Goal: Communication & Community: Share content

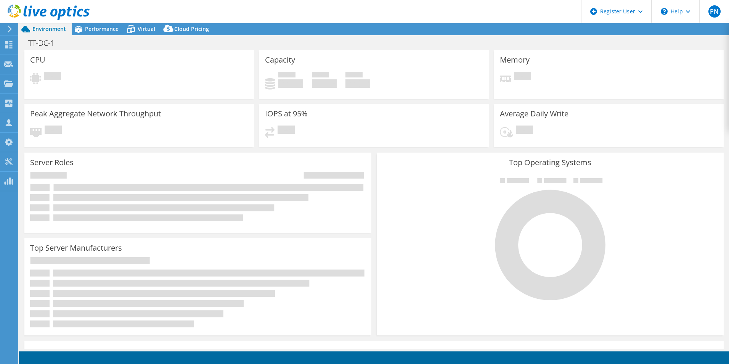
select select "USD"
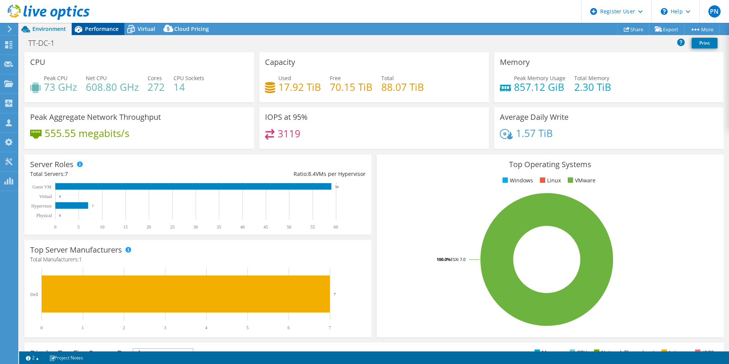
click at [98, 32] on span "Performance" at bounding box center [102, 28] width 34 height 7
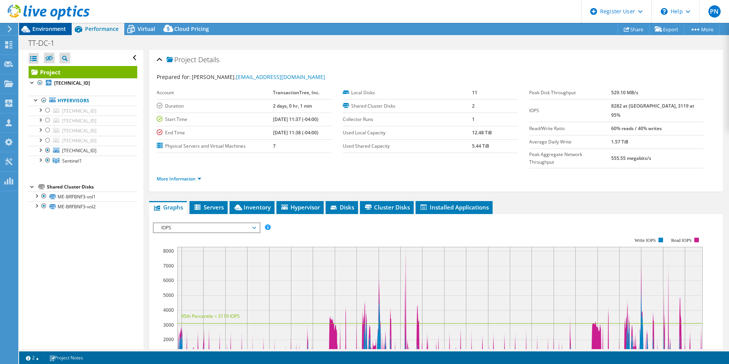
click at [58, 26] on span "Environment" at bounding box center [49, 28] width 34 height 7
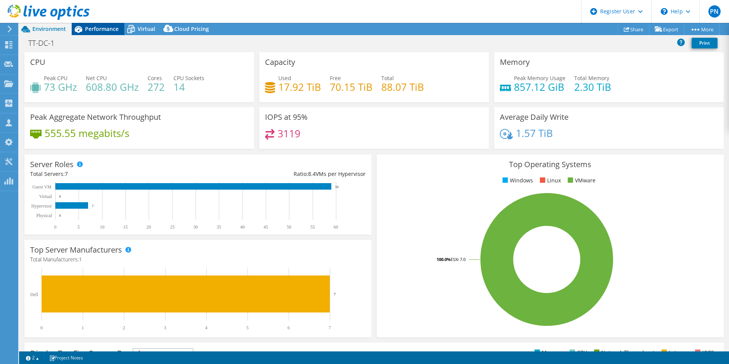
click at [98, 29] on span "Performance" at bounding box center [102, 28] width 34 height 7
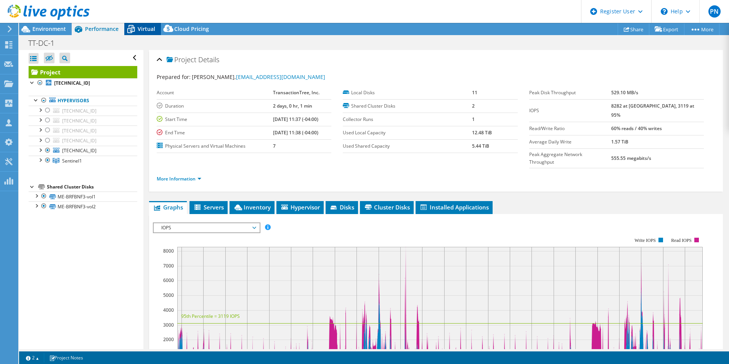
click at [144, 28] on span "Virtual" at bounding box center [147, 28] width 18 height 7
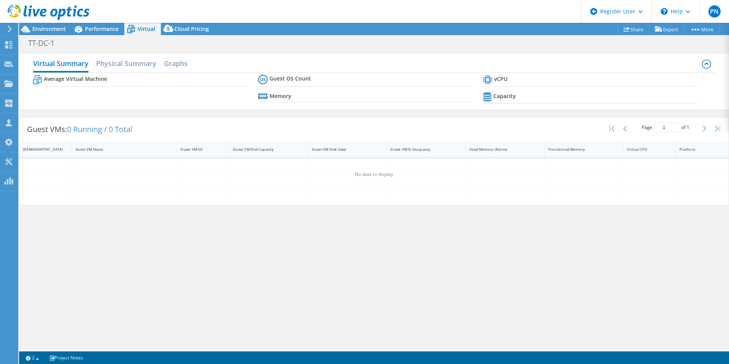
click at [106, 23] on header "PN Dell User [PERSON_NAME] [PERSON_NAME][EMAIL_ADDRESS][DOMAIN_NAME] Dell My Pr…" at bounding box center [364, 11] width 729 height 23
click at [56, 26] on span "Environment" at bounding box center [49, 28] width 34 height 7
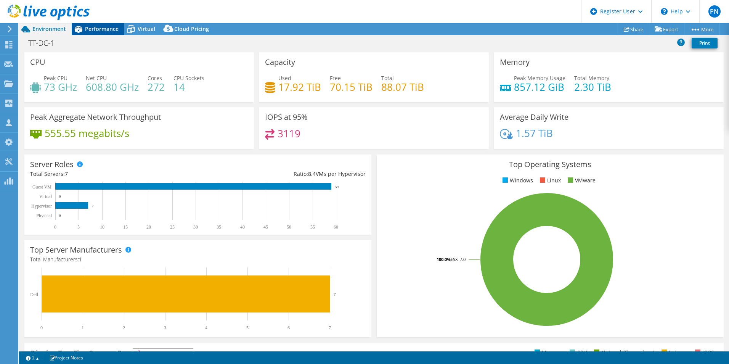
click at [89, 31] on span "Performance" at bounding box center [102, 28] width 34 height 7
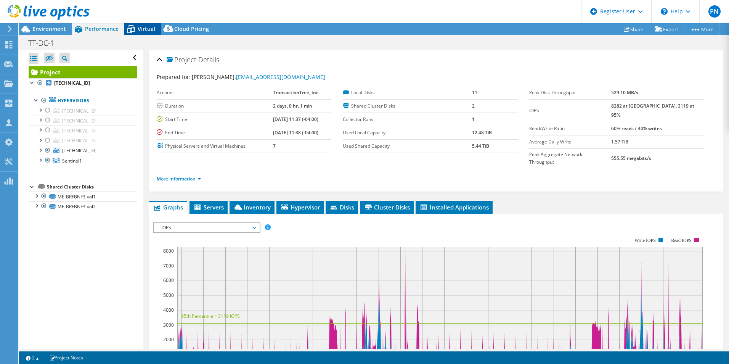
click at [138, 30] on span "Virtual" at bounding box center [147, 28] width 18 height 7
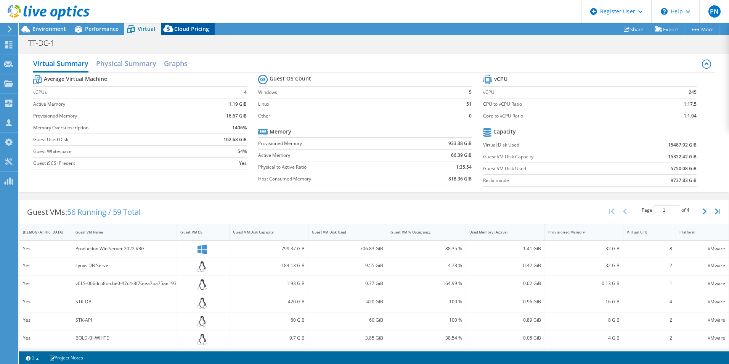
click at [185, 26] on span "Cloud Pricing" at bounding box center [191, 28] width 35 height 7
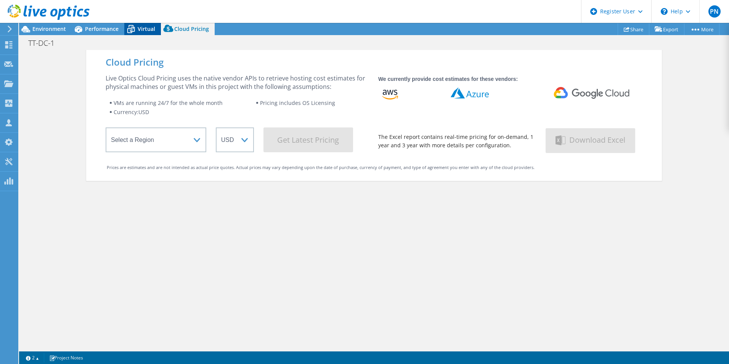
click at [149, 26] on span "Virtual" at bounding box center [147, 28] width 18 height 7
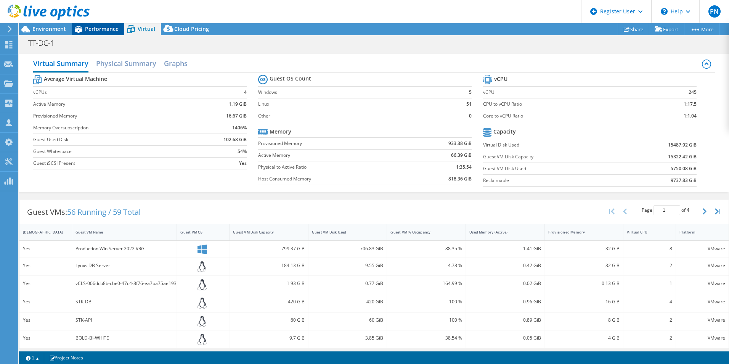
click at [106, 27] on span "Performance" at bounding box center [102, 28] width 34 height 7
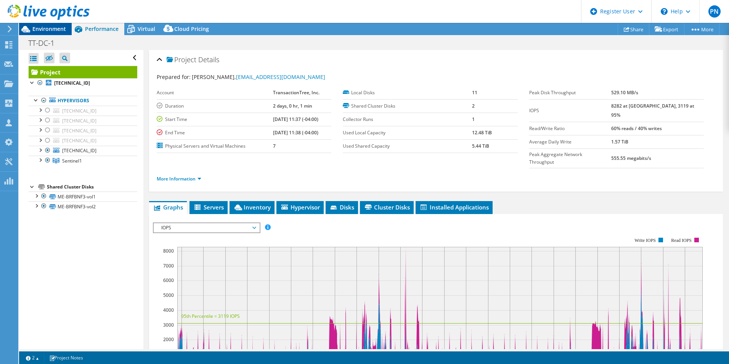
click at [49, 31] on span "Environment" at bounding box center [49, 28] width 34 height 7
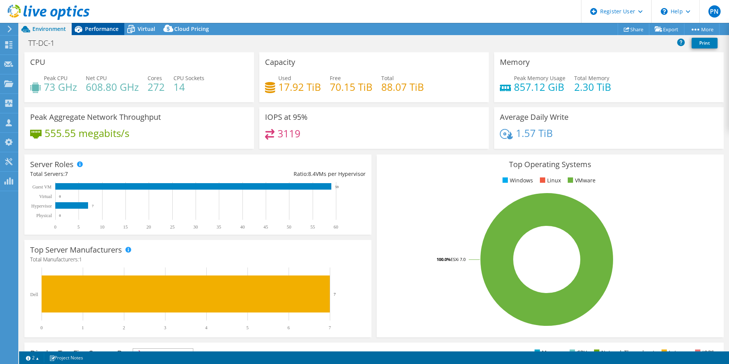
click at [98, 32] on div "Performance" at bounding box center [98, 29] width 53 height 12
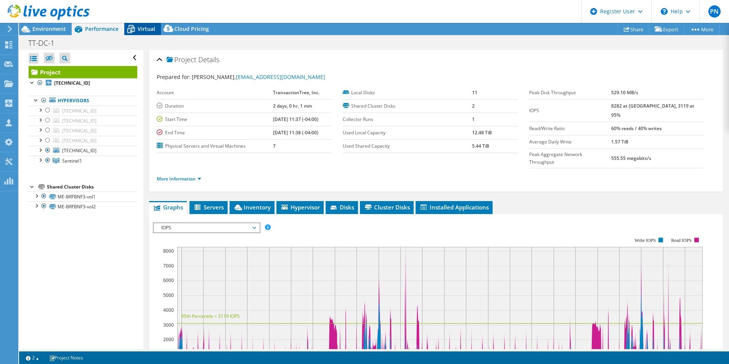
click at [150, 31] on span "Virtual" at bounding box center [147, 28] width 18 height 7
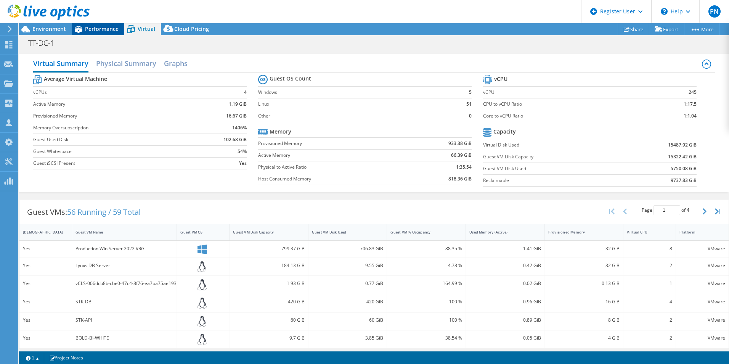
click at [98, 29] on span "Performance" at bounding box center [102, 28] width 34 height 7
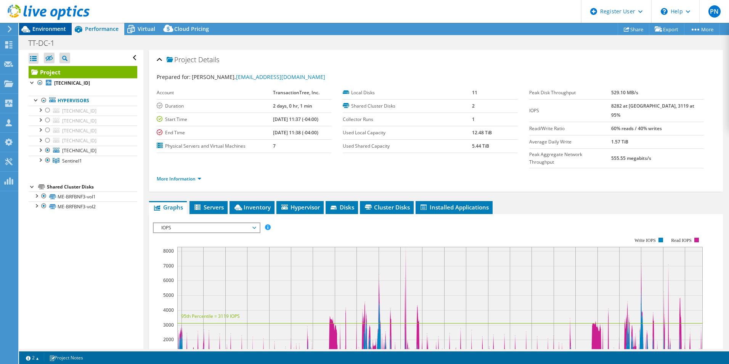
click at [56, 27] on span "Environment" at bounding box center [49, 28] width 34 height 7
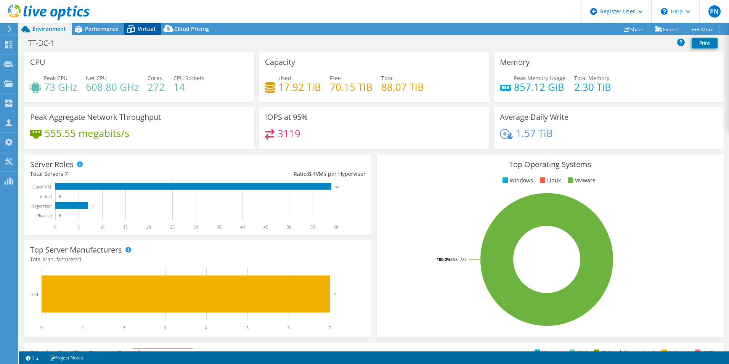
click at [142, 29] on span "Virtual" at bounding box center [147, 28] width 18 height 7
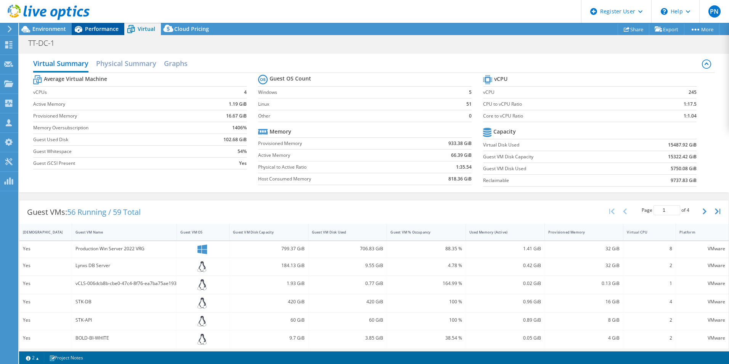
click at [102, 31] on span "Performance" at bounding box center [102, 28] width 34 height 7
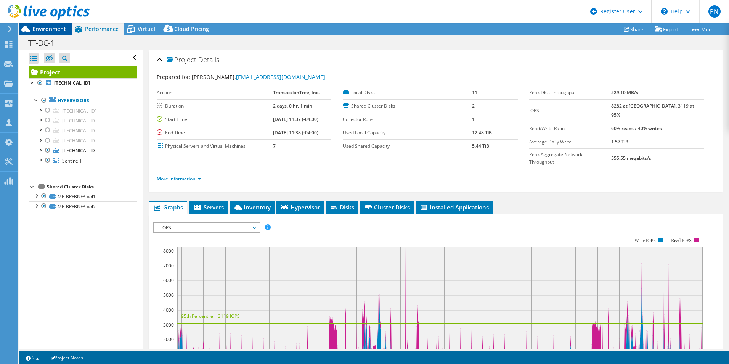
click at [49, 29] on span "Environment" at bounding box center [49, 28] width 34 height 7
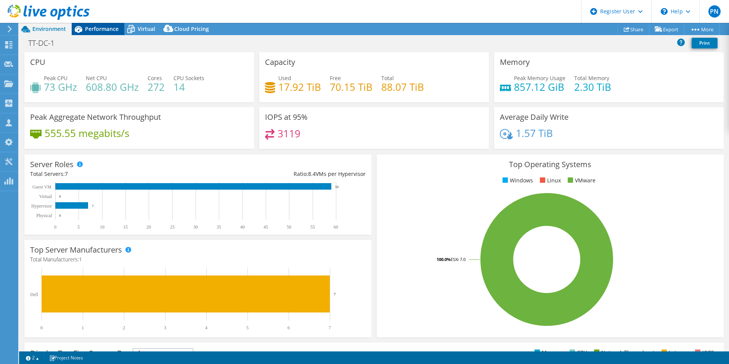
click at [113, 30] on span "Performance" at bounding box center [102, 28] width 34 height 7
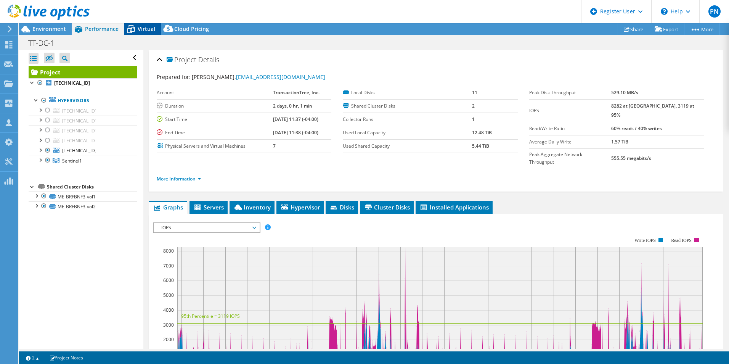
click at [141, 29] on span "Virtual" at bounding box center [147, 28] width 18 height 7
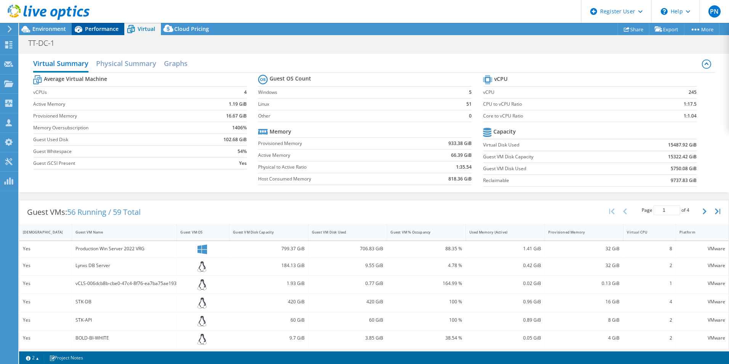
click at [95, 26] on span "Performance" at bounding box center [102, 28] width 34 height 7
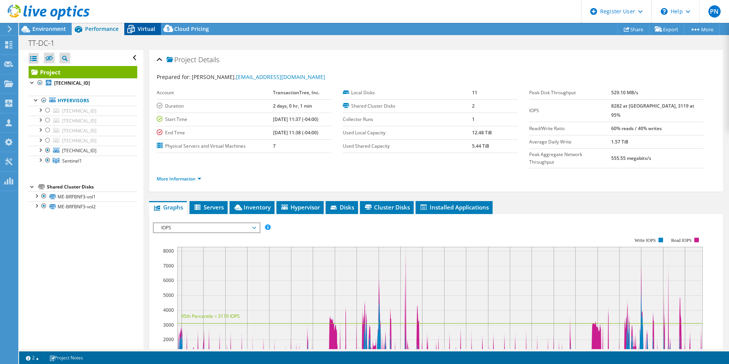
click at [139, 28] on span "Virtual" at bounding box center [147, 28] width 18 height 7
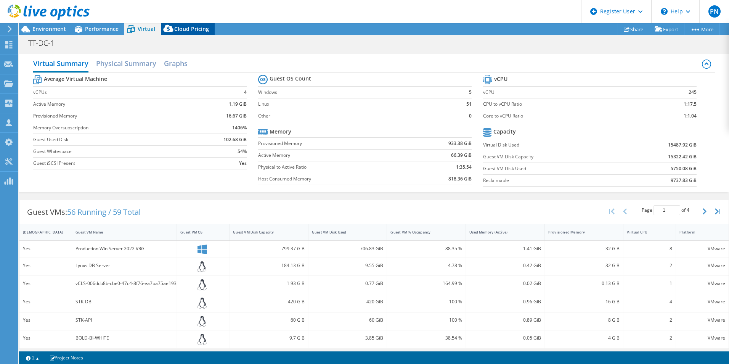
click at [186, 31] on span "Cloud Pricing" at bounding box center [191, 28] width 35 height 7
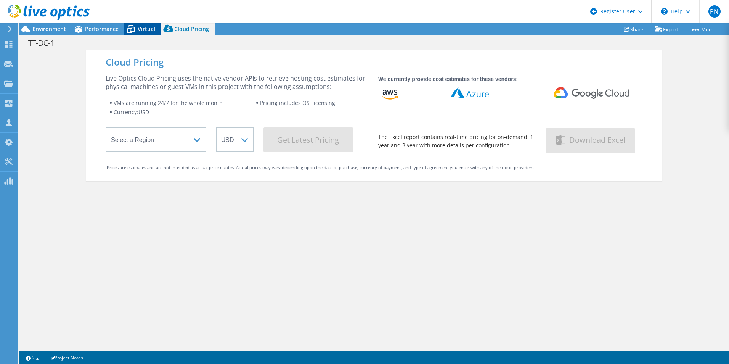
click at [141, 32] on span "Virtual" at bounding box center [147, 28] width 18 height 7
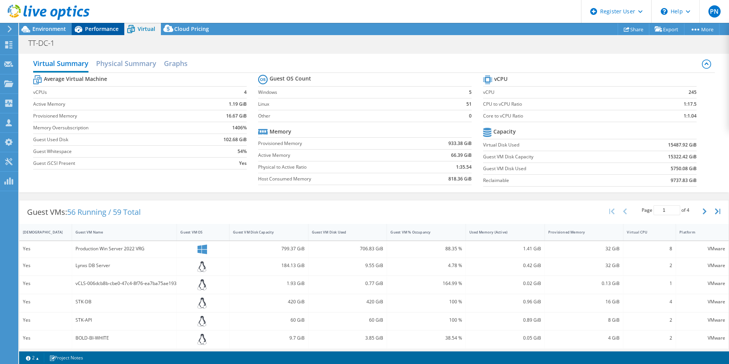
click at [106, 28] on span "Performance" at bounding box center [102, 28] width 34 height 7
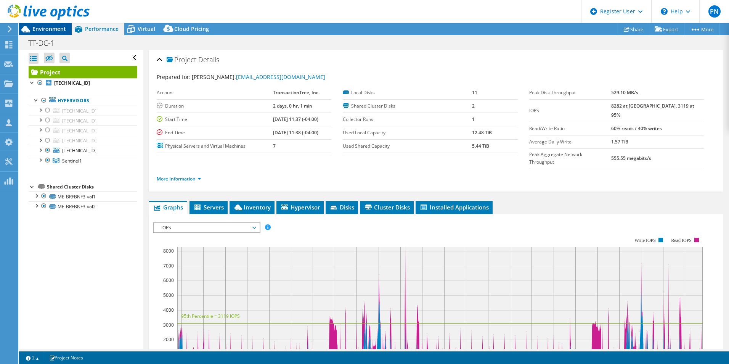
click at [47, 27] on span "Environment" at bounding box center [49, 28] width 34 height 7
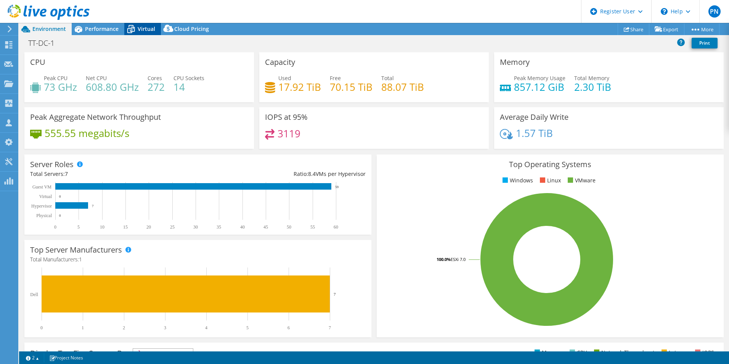
click at [149, 30] on span "Virtual" at bounding box center [147, 28] width 18 height 7
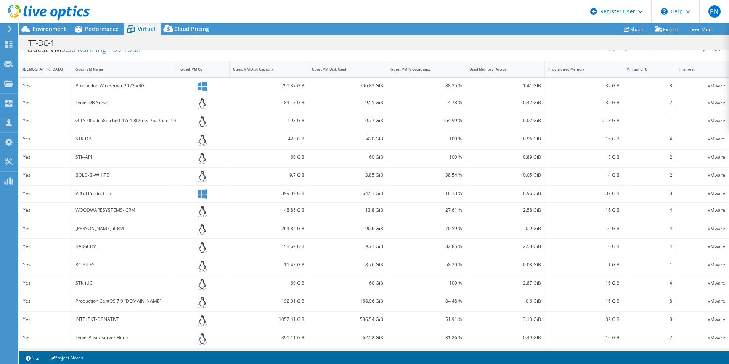
scroll to position [166, 0]
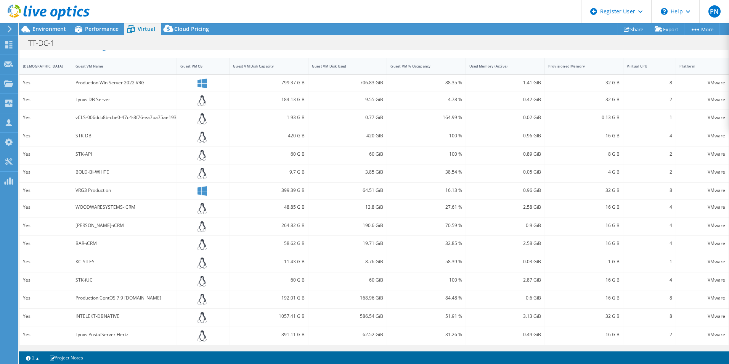
click at [53, 23] on div at bounding box center [45, 13] width 90 height 26
click at [55, 30] on span "Environment" at bounding box center [49, 28] width 34 height 7
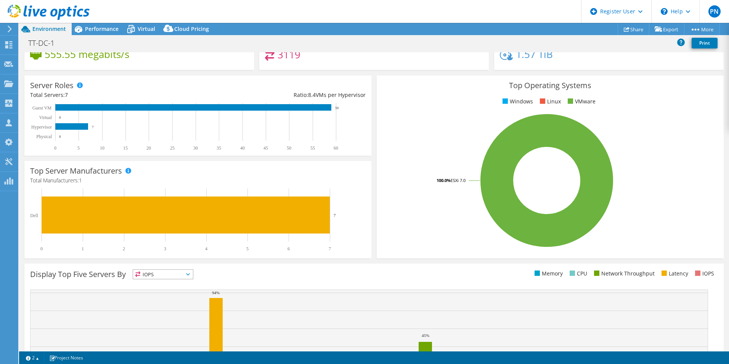
scroll to position [0, 0]
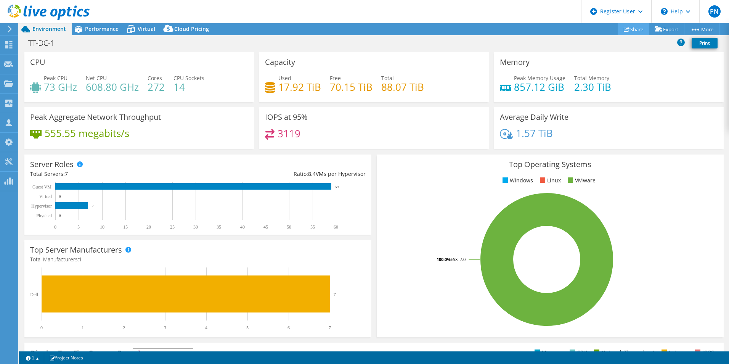
click at [634, 26] on link "Share" at bounding box center [634, 29] width 32 height 12
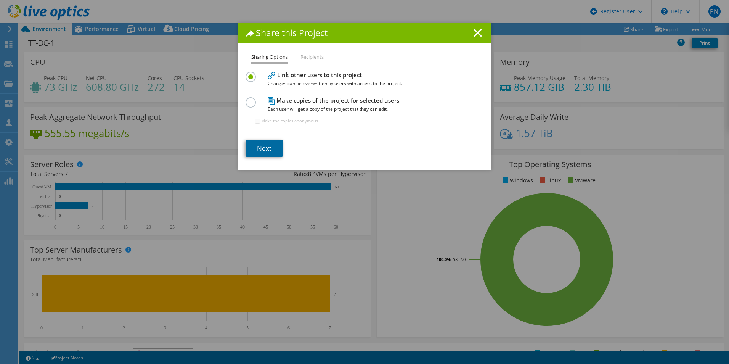
click at [269, 148] on link "Next" at bounding box center [264, 148] width 37 height 17
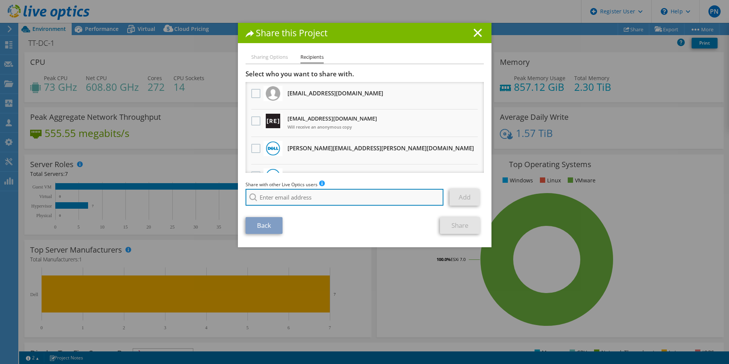
click at [305, 194] on input "search" at bounding box center [345, 197] width 198 height 17
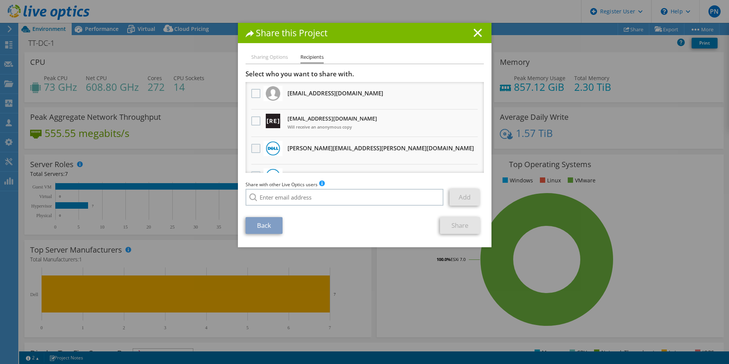
click at [258, 146] on label at bounding box center [256, 148] width 11 height 9
click at [0, 0] on input "checkbox" at bounding box center [0, 0] width 0 height 0
click at [461, 227] on link "Share" at bounding box center [460, 225] width 40 height 17
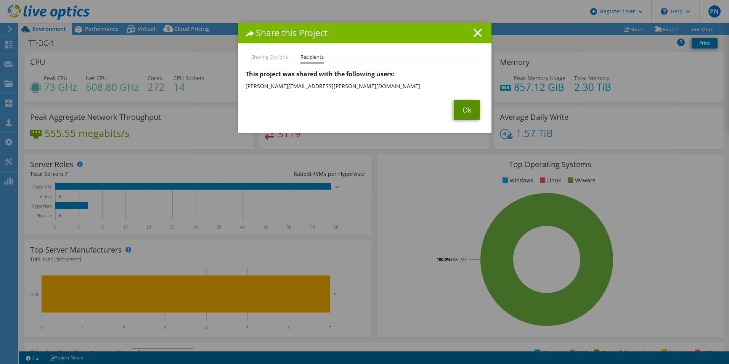
click at [462, 111] on link "Ok" at bounding box center [467, 110] width 26 height 20
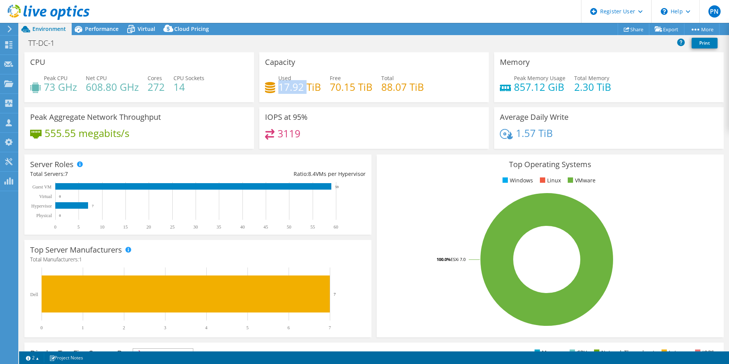
drag, startPoint x: 279, startPoint y: 85, endPoint x: 305, endPoint y: 86, distance: 26.0
click at [305, 86] on h4 "17.92 TiB" at bounding box center [299, 87] width 43 height 8
drag, startPoint x: 305, startPoint y: 86, endPoint x: 298, endPoint y: 89, distance: 7.2
click at [298, 89] on h4 "17.92 TiB" at bounding box center [299, 87] width 43 height 8
drag, startPoint x: 278, startPoint y: 88, endPoint x: 299, endPoint y: 89, distance: 21.0
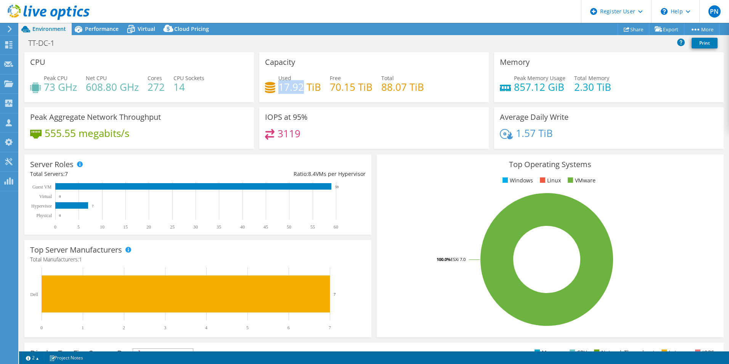
click at [299, 89] on h4 "17.92 TiB" at bounding box center [299, 87] width 43 height 8
drag, startPoint x: 299, startPoint y: 89, endPoint x: 295, endPoint y: 89, distance: 4.6
click at [295, 89] on h4 "17.92 TiB" at bounding box center [299, 87] width 43 height 8
drag, startPoint x: 278, startPoint y: 86, endPoint x: 301, endPoint y: 86, distance: 22.5
click at [301, 86] on h4 "17.92 TiB" at bounding box center [299, 87] width 43 height 8
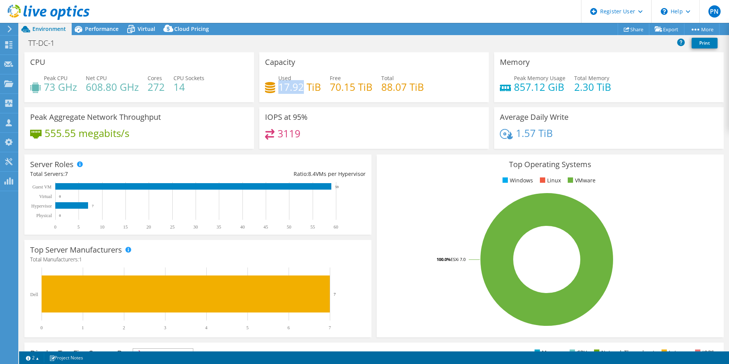
drag, startPoint x: 301, startPoint y: 86, endPoint x: 290, endPoint y: 87, distance: 11.5
click at [298, 87] on h4 "17.92 TiB" at bounding box center [299, 87] width 43 height 8
drag, startPoint x: 278, startPoint y: 85, endPoint x: 299, endPoint y: 87, distance: 21.0
click at [299, 87] on h4 "17.92 TiB" at bounding box center [299, 87] width 43 height 8
drag, startPoint x: 299, startPoint y: 87, endPoint x: 289, endPoint y: 89, distance: 10.6
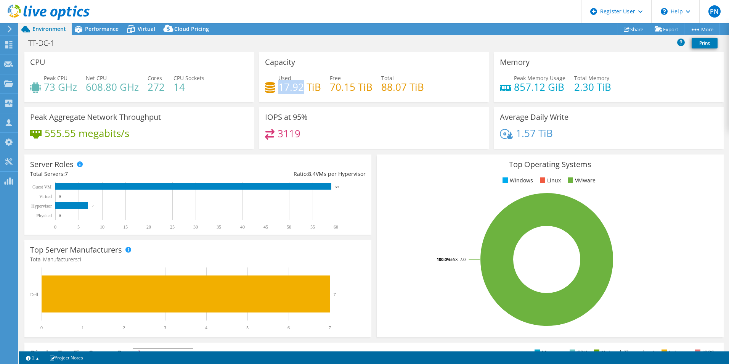
click at [289, 89] on h4 "17.92 TiB" at bounding box center [299, 87] width 43 height 8
click at [148, 32] on span "Virtual" at bounding box center [147, 28] width 18 height 7
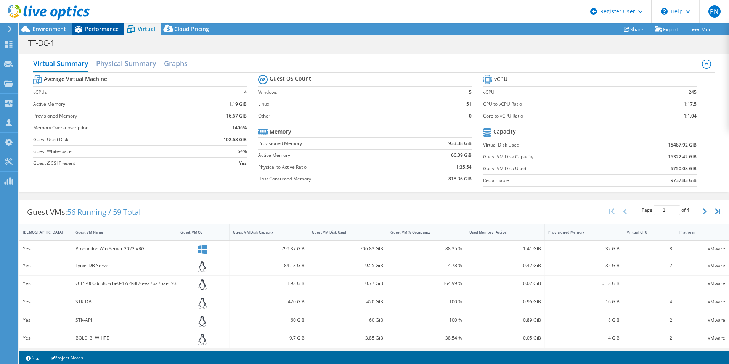
click at [104, 29] on span "Performance" at bounding box center [102, 28] width 34 height 7
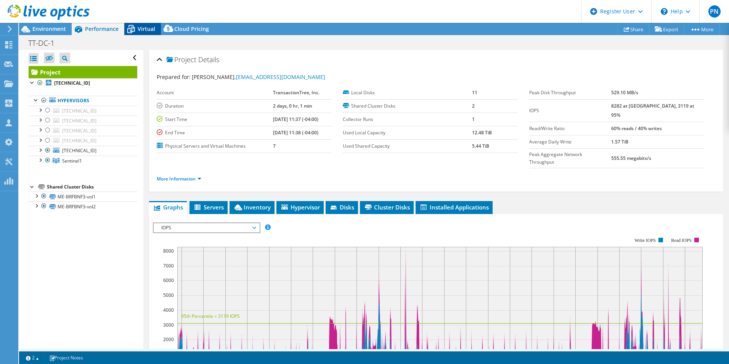
click at [138, 26] on span "Virtual" at bounding box center [147, 28] width 18 height 7
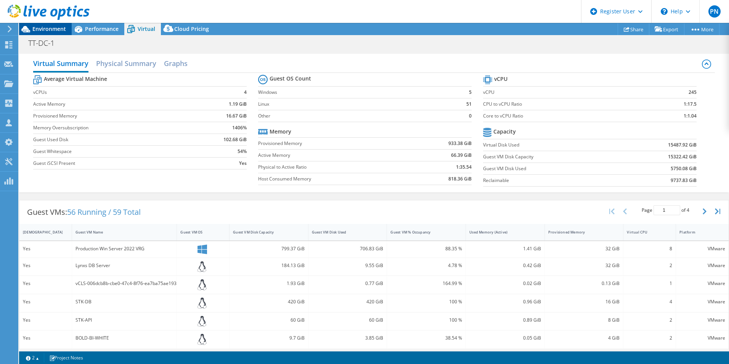
click at [53, 30] on span "Environment" at bounding box center [49, 28] width 34 height 7
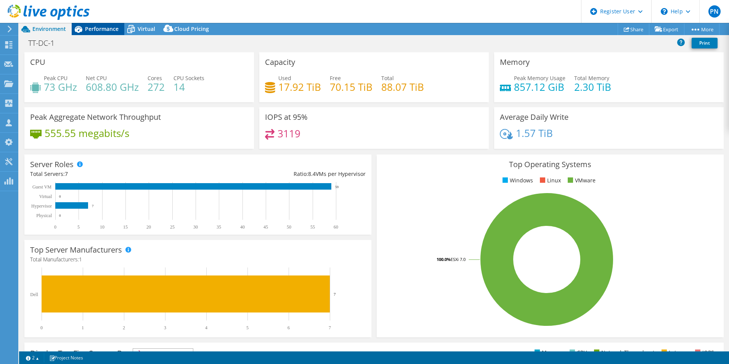
click at [100, 27] on span "Performance" at bounding box center [102, 28] width 34 height 7
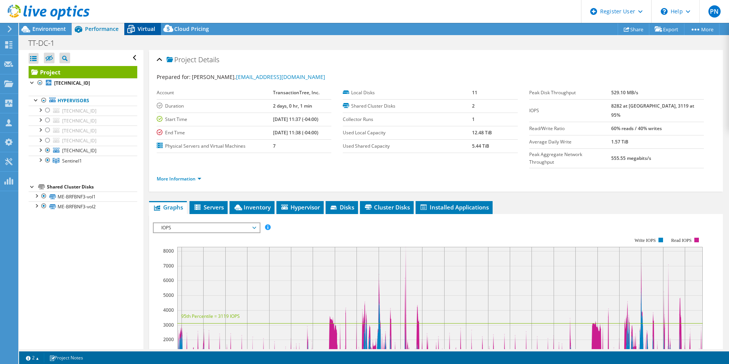
click at [148, 24] on div "Virtual" at bounding box center [142, 29] width 37 height 12
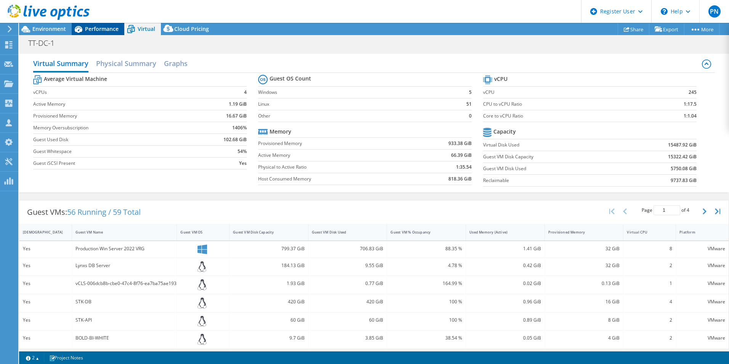
click at [94, 24] on div "Performance" at bounding box center [98, 29] width 53 height 12
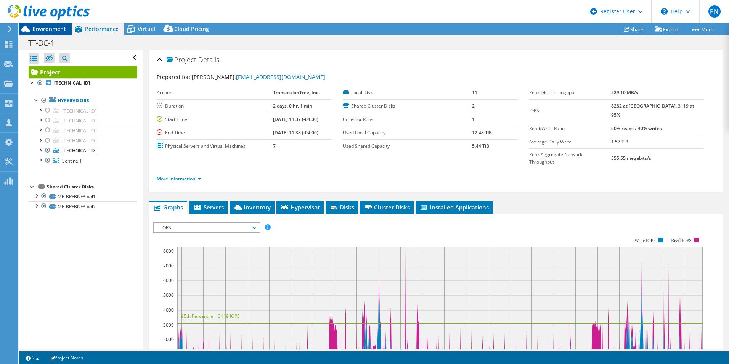
click at [47, 26] on span "Environment" at bounding box center [49, 28] width 34 height 7
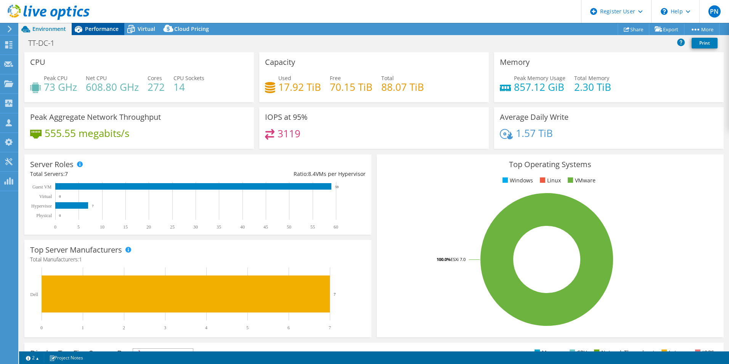
click at [92, 28] on span "Performance" at bounding box center [102, 28] width 34 height 7
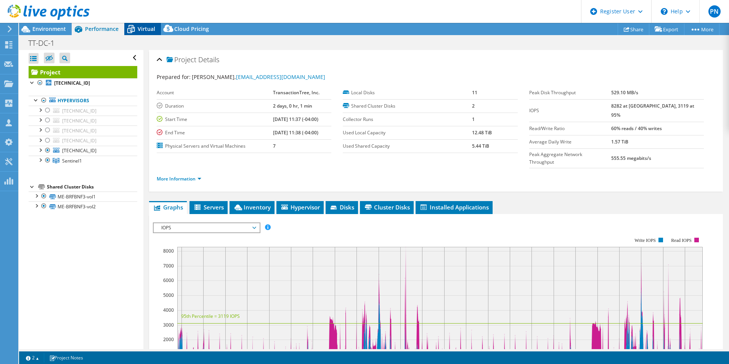
click at [146, 27] on span "Virtual" at bounding box center [147, 28] width 18 height 7
